Goal: Task Accomplishment & Management: Manage account settings

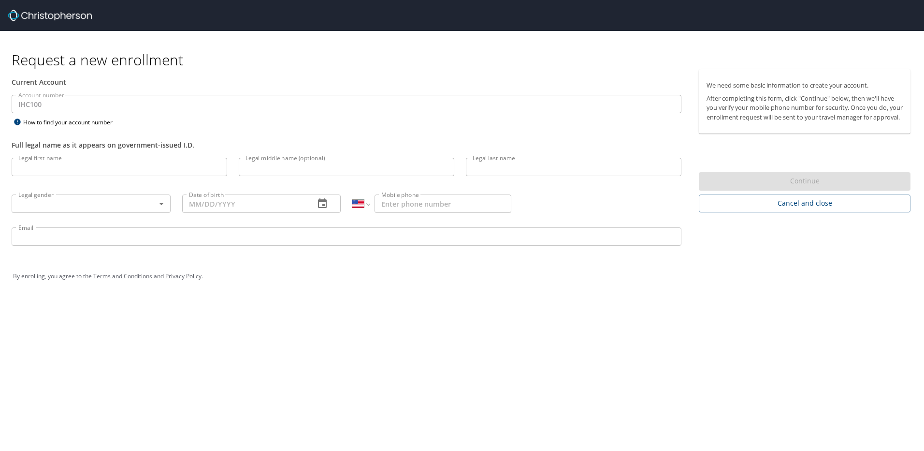
select select "US"
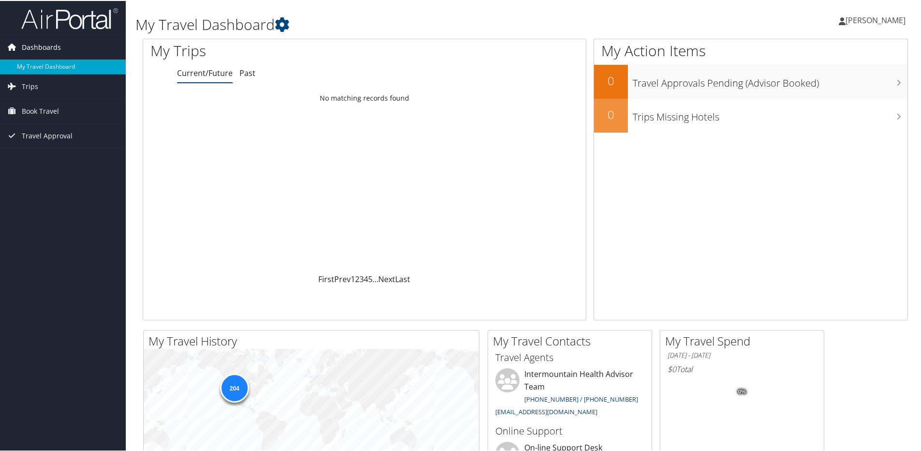
click at [55, 49] on span "Dashboards" at bounding box center [41, 46] width 39 height 24
click at [45, 64] on link "My Travel Dashboard" at bounding box center [63, 66] width 126 height 15
click at [884, 19] on span "[PERSON_NAME]" at bounding box center [875, 19] width 60 height 11
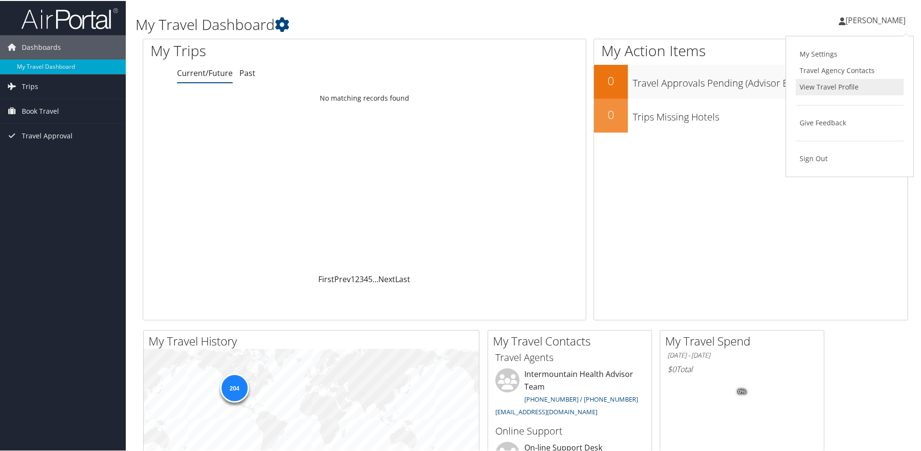
click at [814, 86] on link "View Travel Profile" at bounding box center [849, 86] width 108 height 16
